Goal: Navigation & Orientation: Find specific page/section

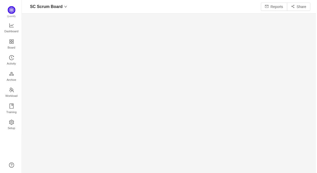
scroll to position [173, 296]
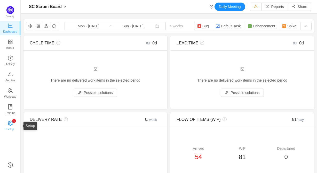
click at [12, 121] on sup "0 1 2 3 4 5 6 7 8 9 0 1 2 3 4 5 6 7 8 9 0 1 2 3 4 5 6 7 8 9" at bounding box center [14, 121] width 4 height 4
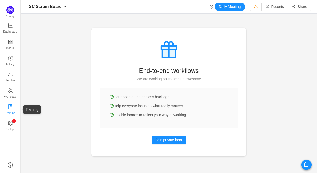
click at [10, 105] on icon "icon: book" at bounding box center [10, 106] width 4 height 5
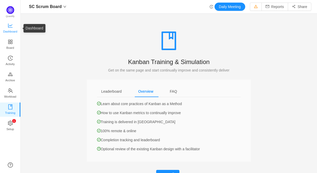
click at [12, 29] on span "Dashboard" at bounding box center [10, 31] width 14 height 10
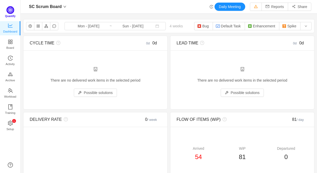
click at [11, 14] on span "Quantify" at bounding box center [10, 12] width 9 height 12
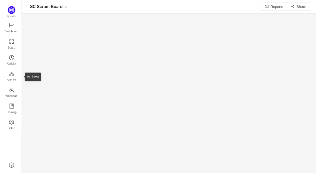
scroll to position [174, 296]
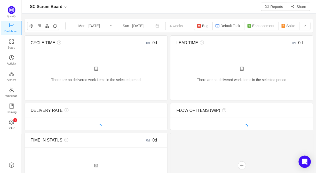
scroll to position [173, 296]
